Goal: Book appointment/travel/reservation

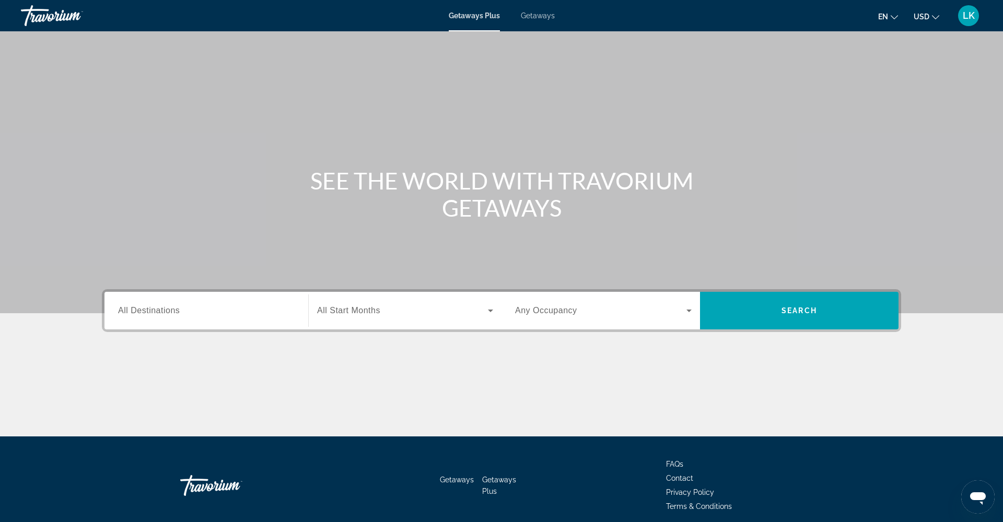
click at [540, 10] on div "Getaways Plus Getaways en English Español Français Italiano Português русский U…" at bounding box center [501, 15] width 1003 height 27
click at [536, 19] on span "Getaways" at bounding box center [538, 15] width 34 height 8
click at [230, 322] on div "Search widget" at bounding box center [206, 311] width 177 height 30
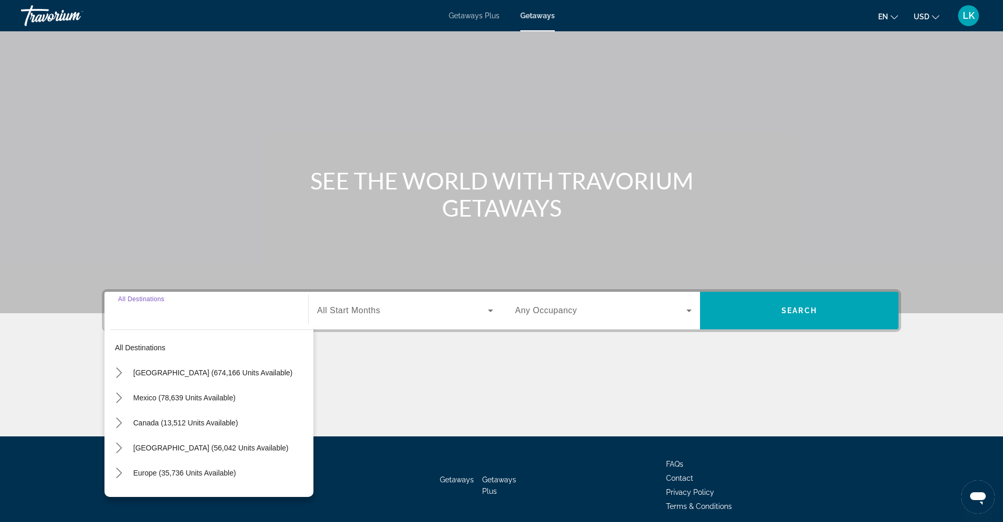
scroll to position [42, 0]
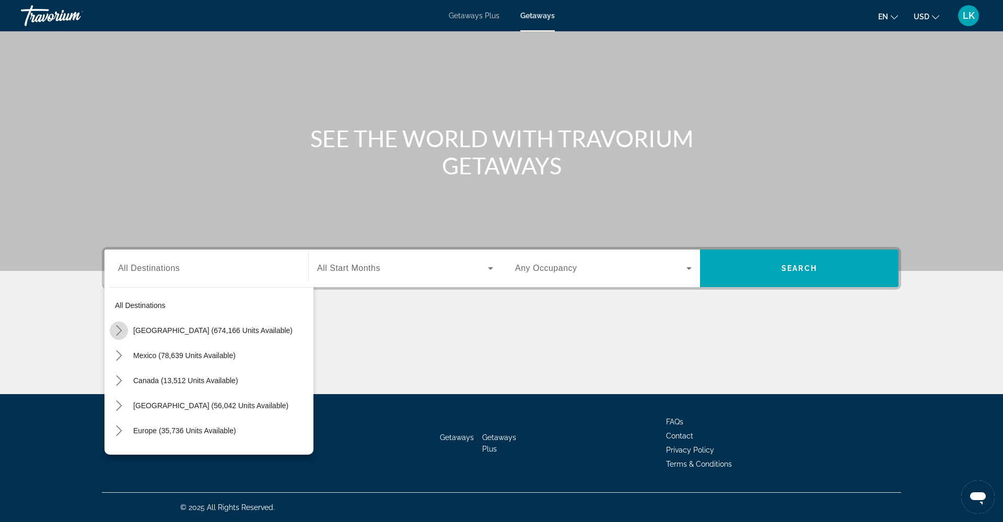
click at [118, 329] on icon "Toggle United States (674,166 units available) submenu" at bounding box center [119, 330] width 10 height 10
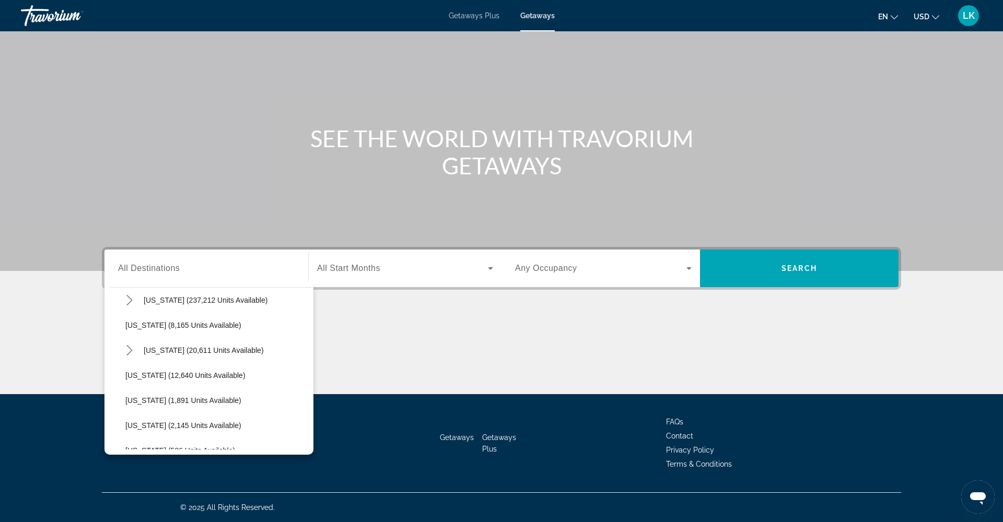
scroll to position [182, 0]
click at [130, 302] on icon "Toggle Florida (237,212 units available) submenu" at bounding box center [129, 299] width 6 height 10
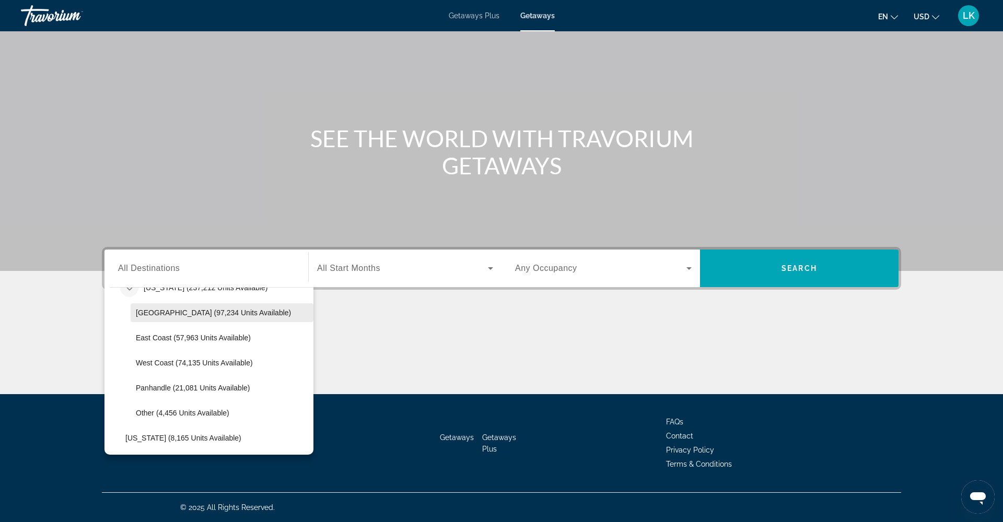
scroll to position [195, 0]
click at [166, 361] on span "West Coast (74,135 units available)" at bounding box center [194, 361] width 117 height 8
type input "**********"
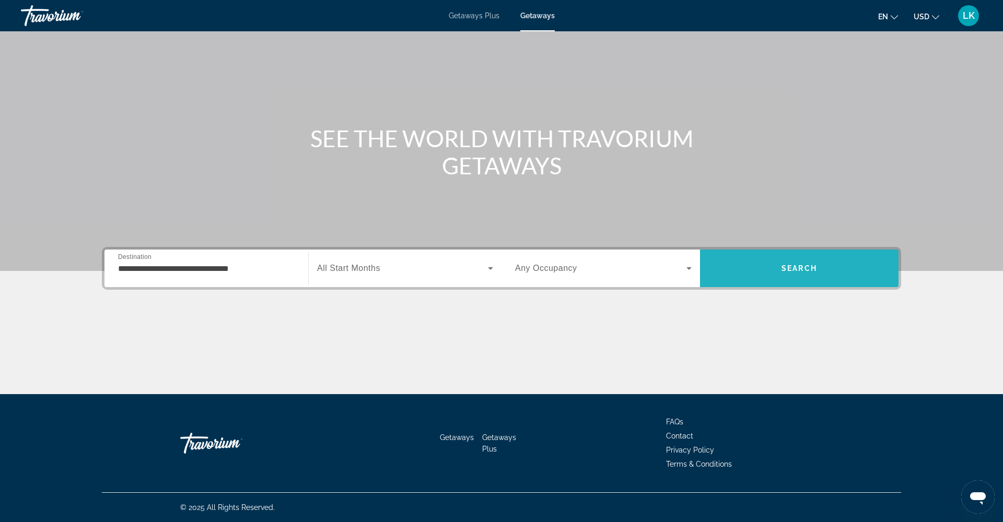
click at [760, 266] on span "Search" at bounding box center [799, 268] width 198 height 25
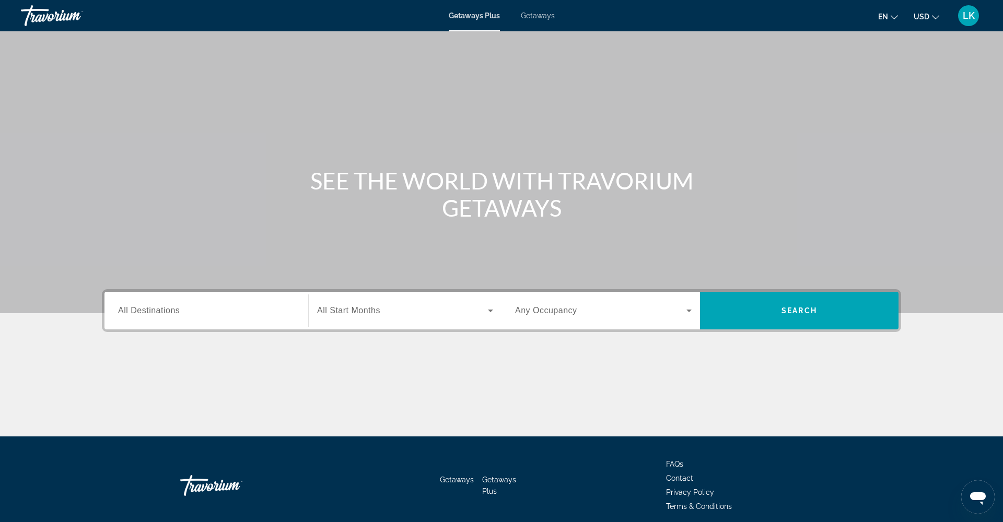
click at [545, 17] on span "Getaways" at bounding box center [538, 15] width 34 height 8
click at [265, 321] on div "Search widget" at bounding box center [206, 311] width 177 height 30
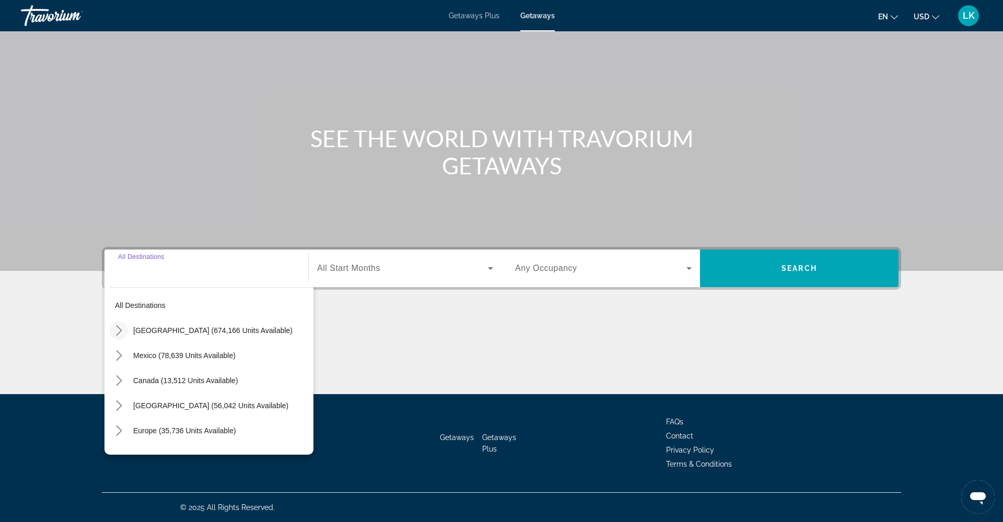
click at [117, 329] on icon "Toggle United States (674,166 units available) submenu" at bounding box center [119, 330] width 10 height 10
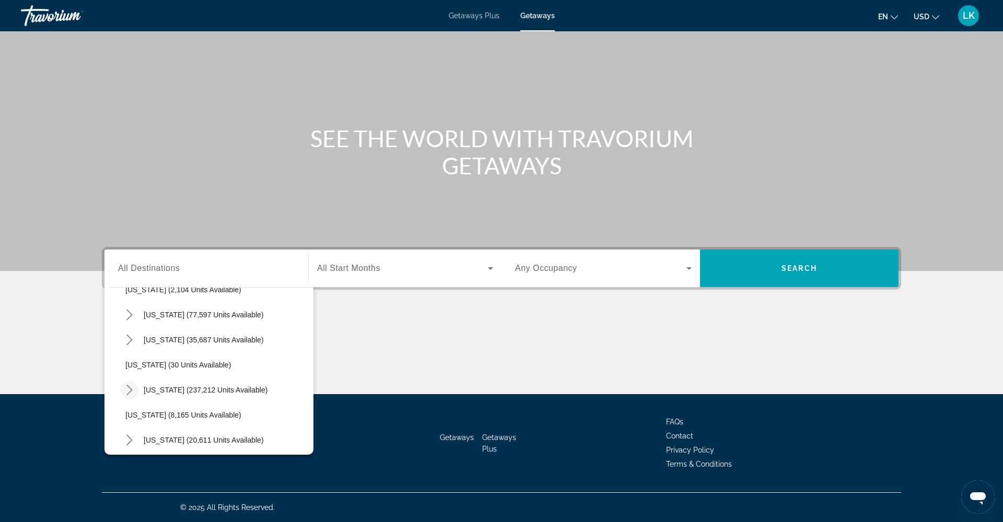
scroll to position [91, 0]
click at [128, 385] on icon "Toggle Florida (237,212 units available) submenu" at bounding box center [129, 389] width 6 height 10
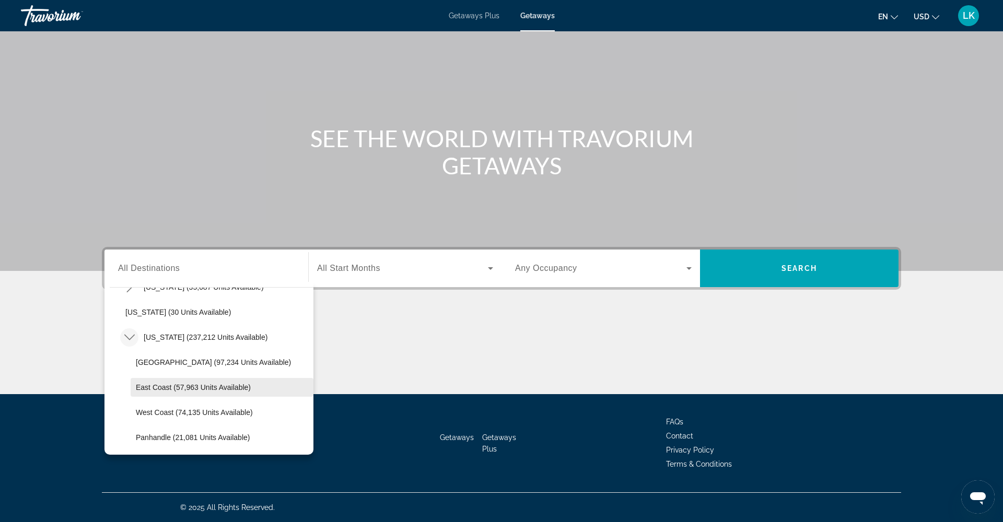
scroll to position [146, 0]
click at [167, 408] on span "West Coast (74,135 units available)" at bounding box center [194, 410] width 117 height 8
type input "**********"
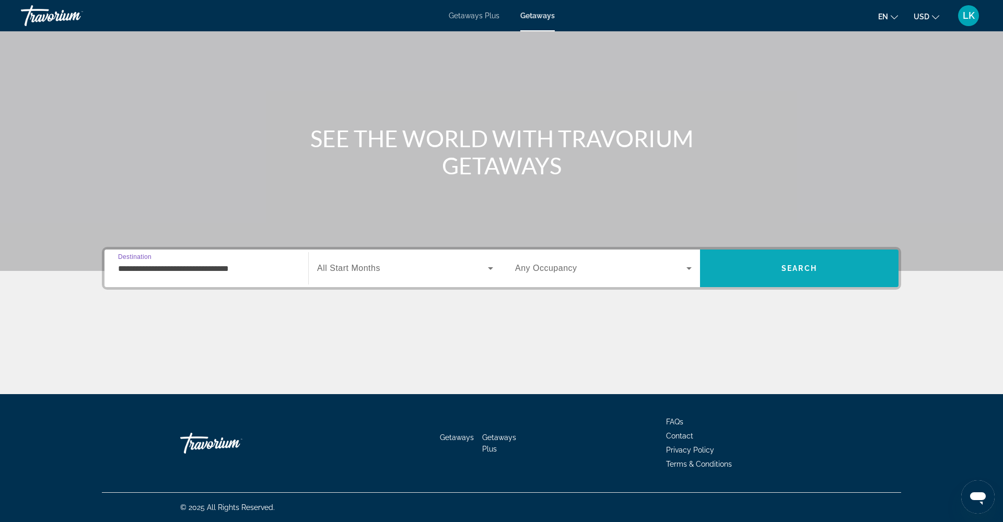
click at [739, 264] on span "Search" at bounding box center [799, 268] width 198 height 25
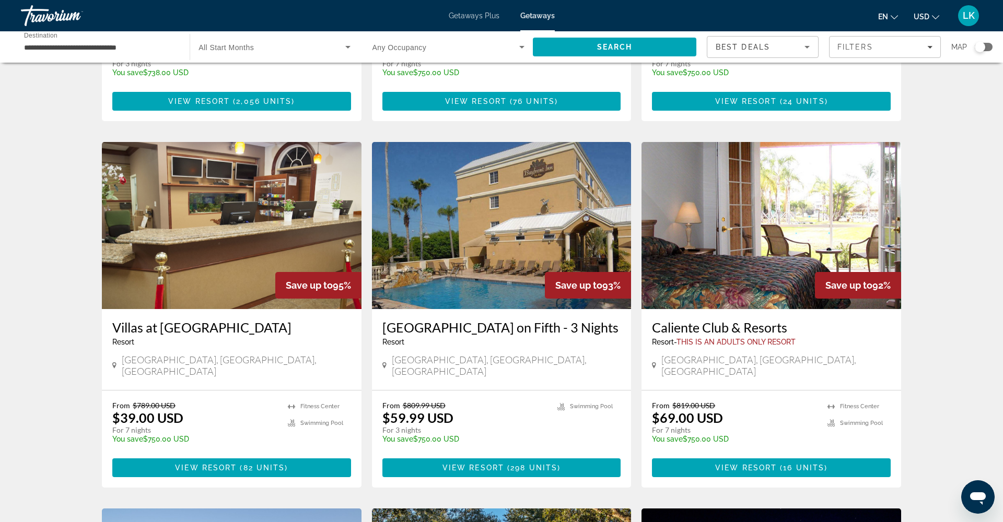
scroll to position [349, 0]
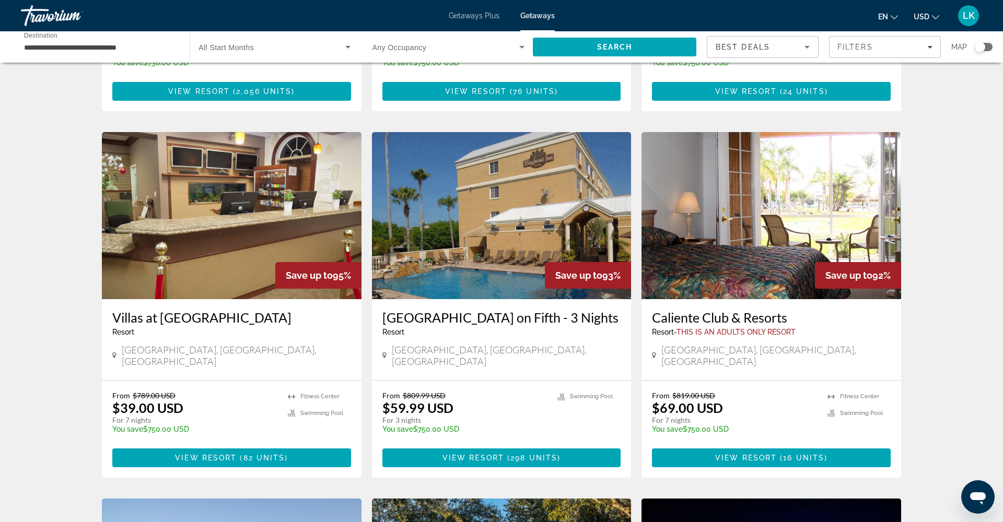
click at [190, 249] on img "Main content" at bounding box center [232, 215] width 260 height 167
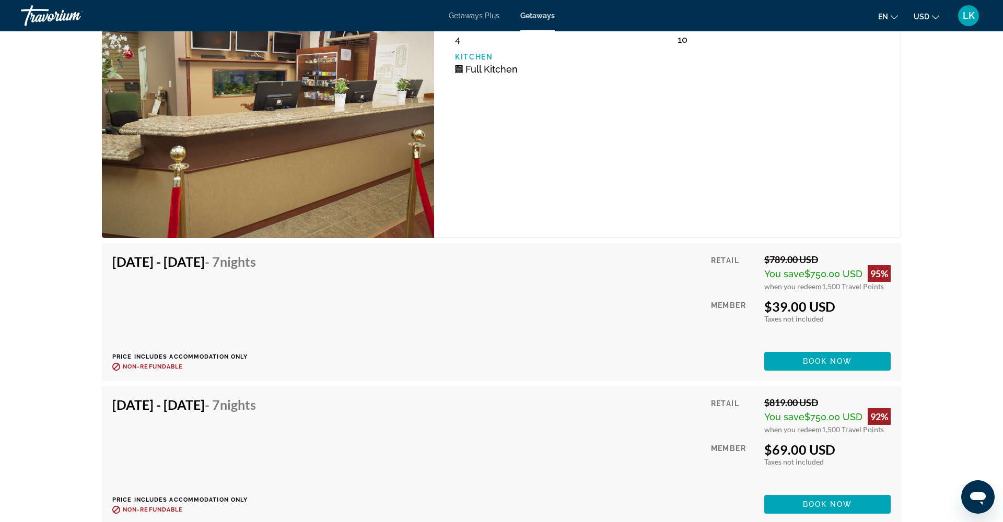
scroll to position [1955, 0]
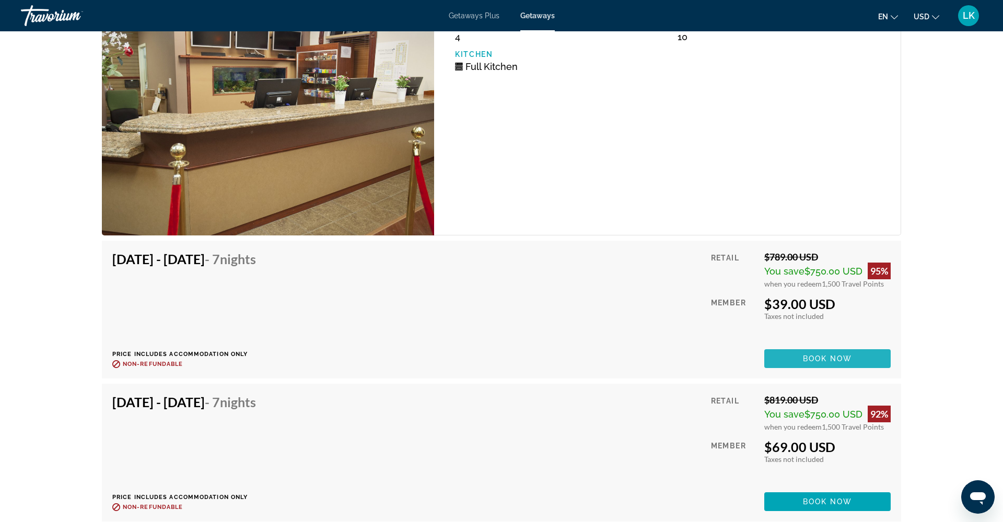
click at [808, 361] on span "Book now" at bounding box center [828, 359] width 50 height 8
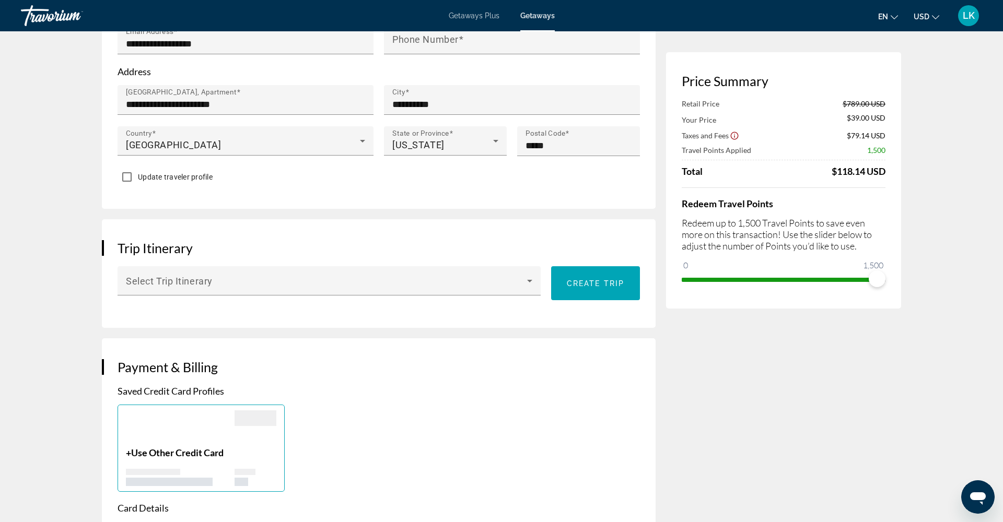
scroll to position [416, 0]
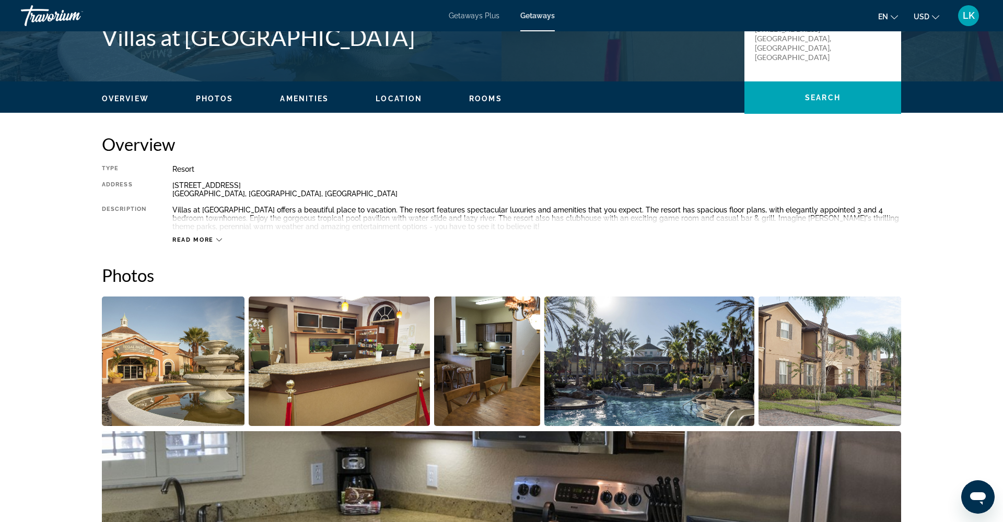
scroll to position [264, 0]
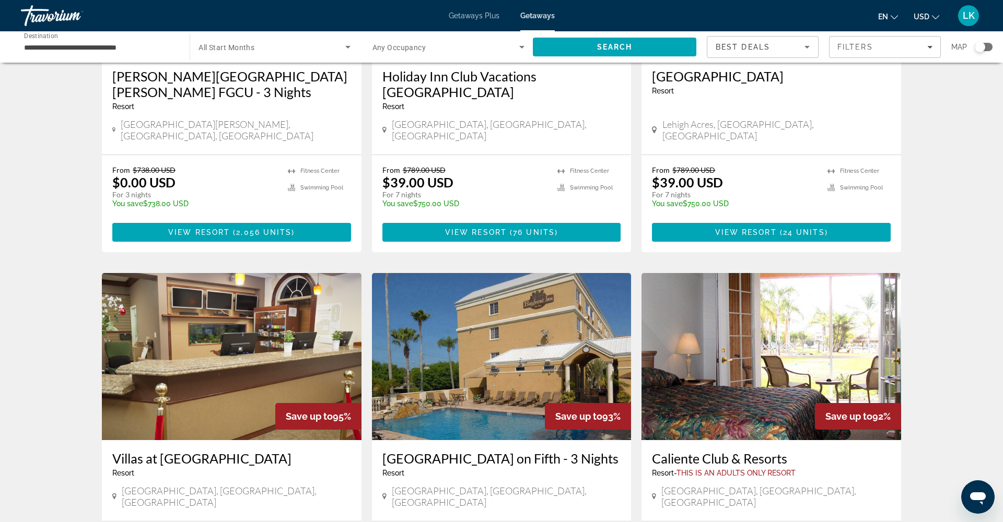
scroll to position [207, 0]
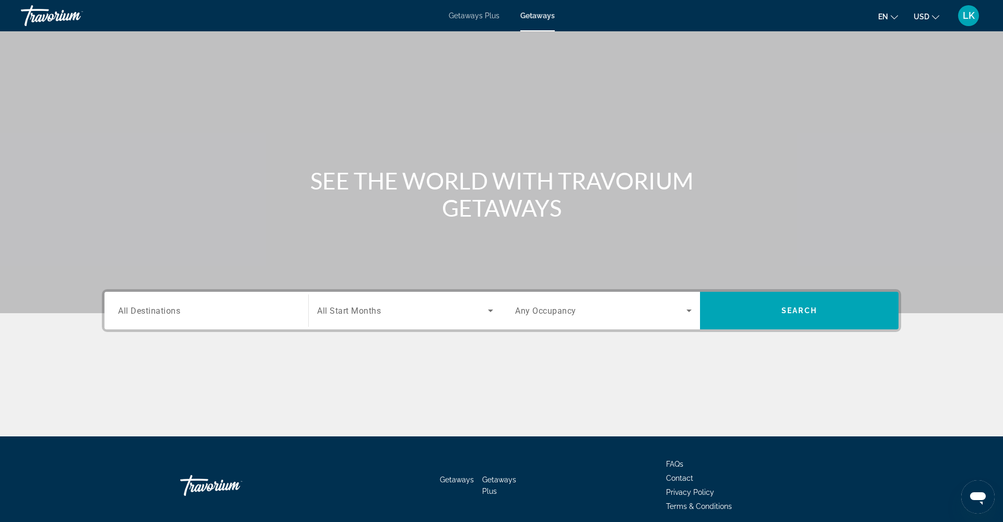
click at [158, 314] on span "All Destinations" at bounding box center [149, 311] width 62 height 10
click at [158, 314] on input "Destination All Destinations" at bounding box center [206, 311] width 177 height 13
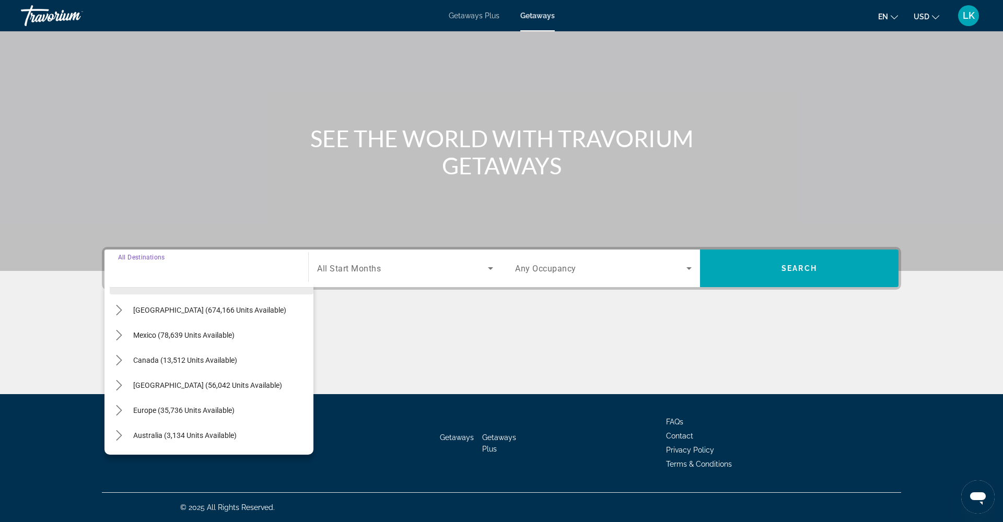
scroll to position [23, 0]
click at [120, 406] on icon "Toggle Europe (35,736 units available) submenu" at bounding box center [119, 408] width 6 height 10
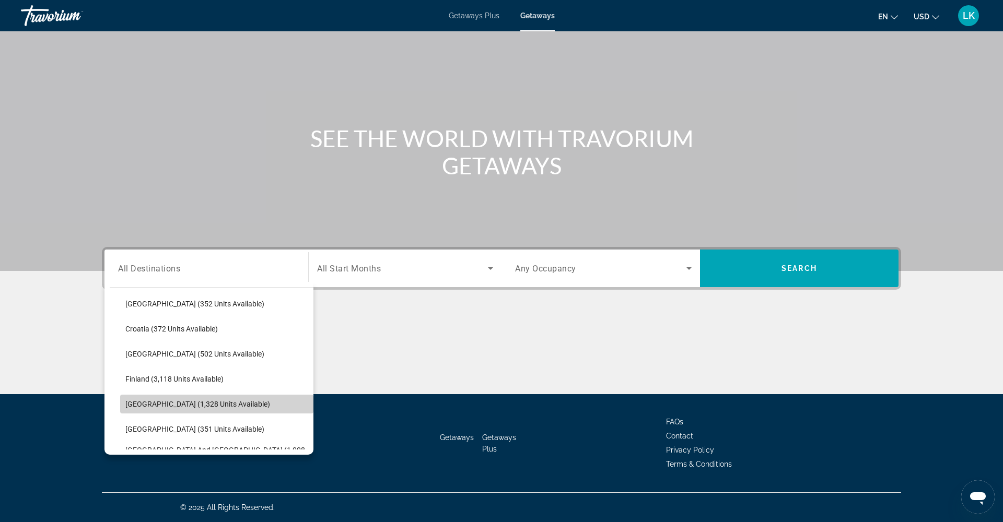
click at [161, 403] on span "[GEOGRAPHIC_DATA] (1,328 units available)" at bounding box center [197, 404] width 145 height 8
type input "**********"
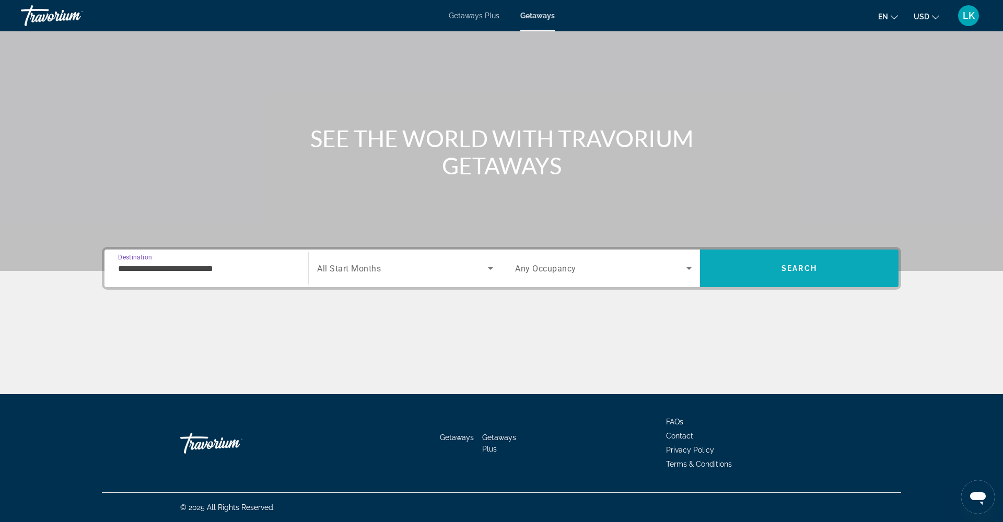
click at [741, 282] on span "Search" at bounding box center [799, 269] width 198 height 38
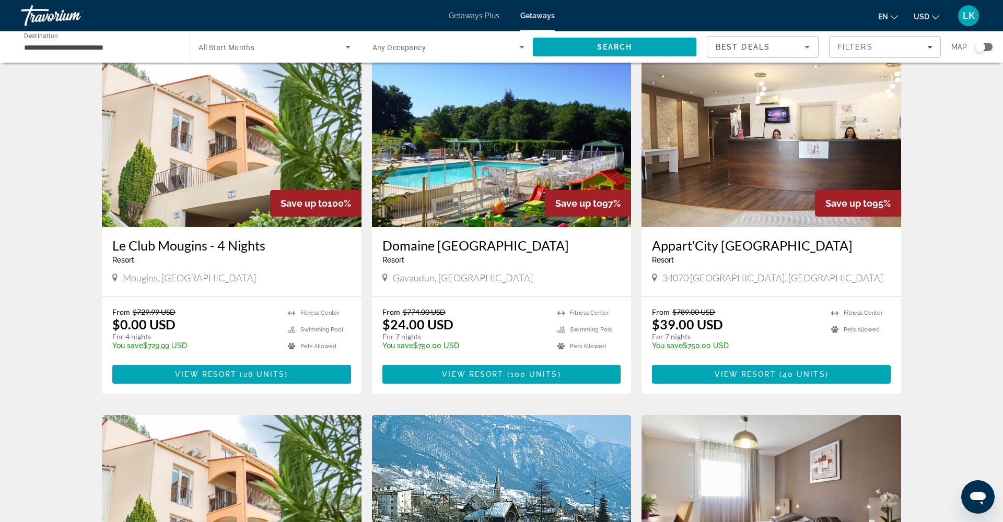
scroll to position [36, 0]
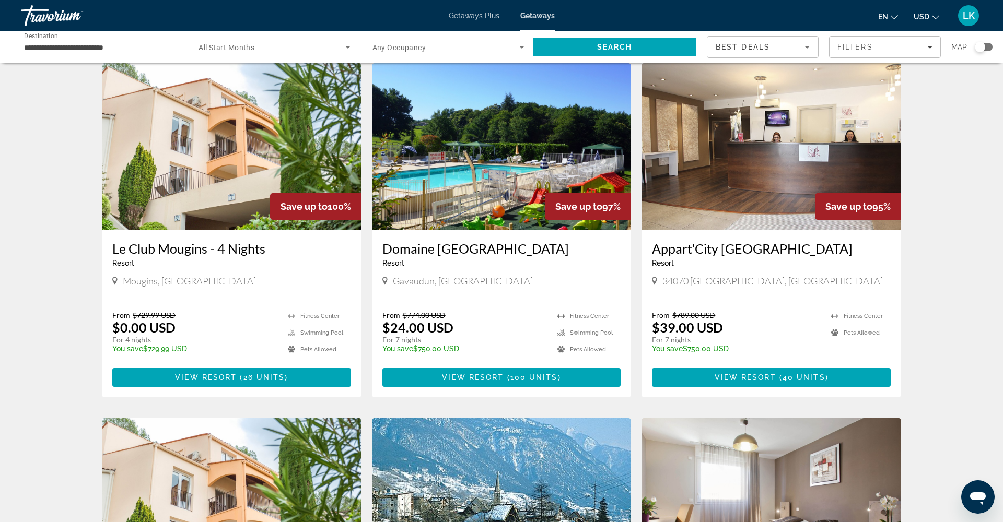
click at [463, 140] on img "Main content" at bounding box center [502, 146] width 260 height 167
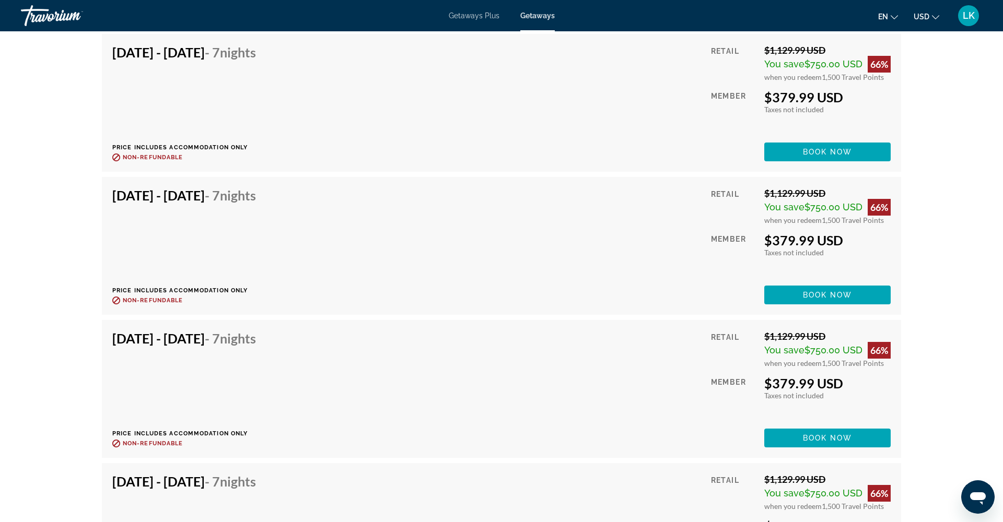
scroll to position [5038, 0]
